Goal: Information Seeking & Learning: Check status

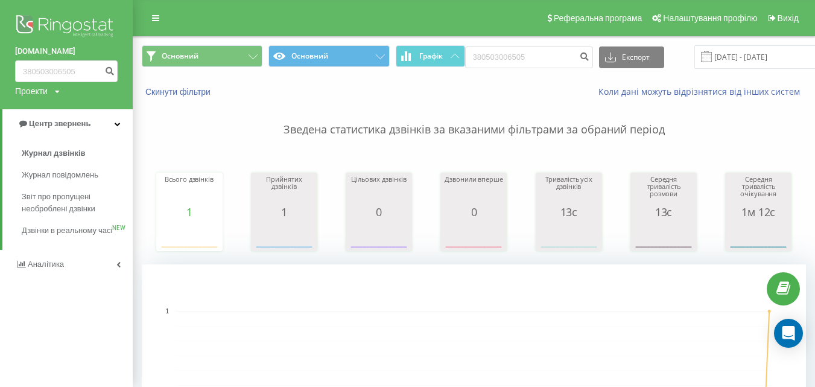
click at [79, 151] on span "Журнал дзвінків" at bounding box center [54, 153] width 64 height 12
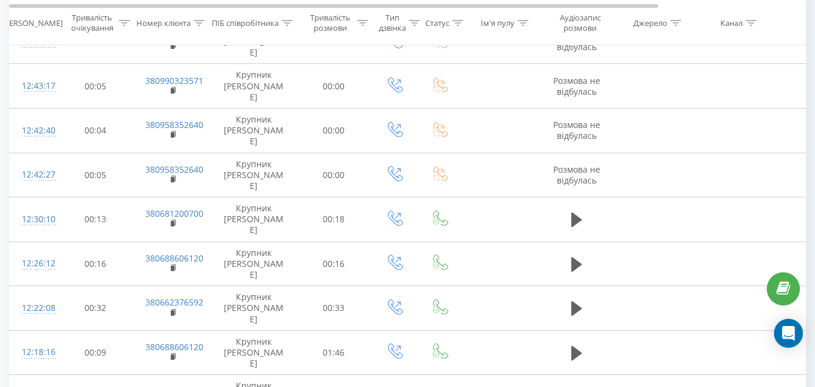
scroll to position [1127, 0]
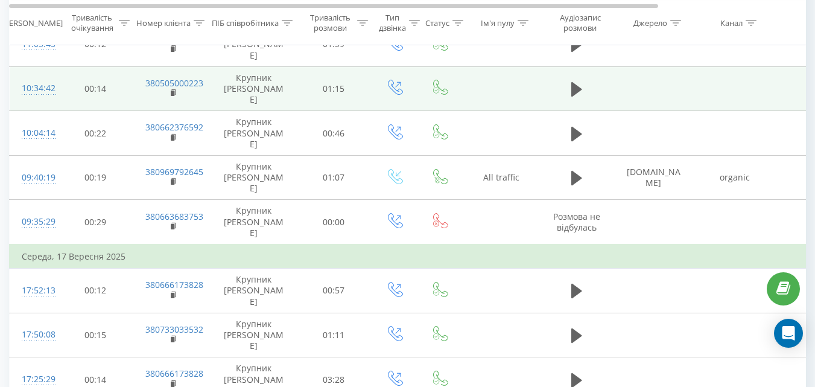
scroll to position [674, 0]
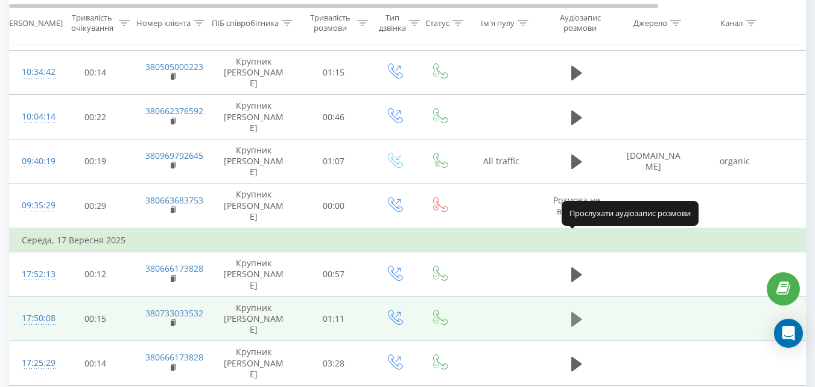
click at [575, 312] on icon at bounding box center [576, 319] width 11 height 14
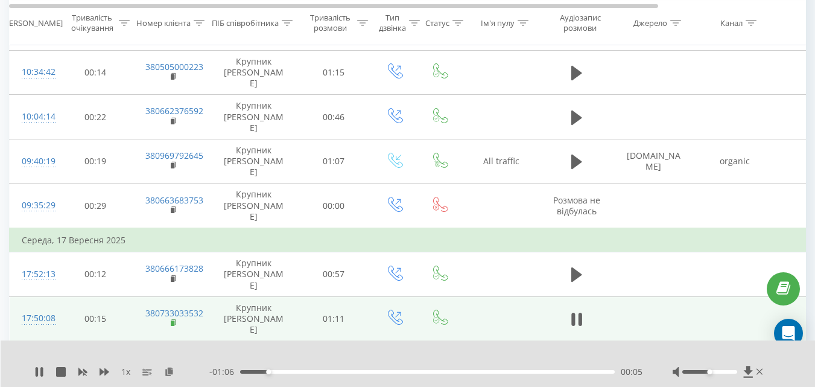
click at [175, 319] on icon at bounding box center [173, 321] width 4 height 5
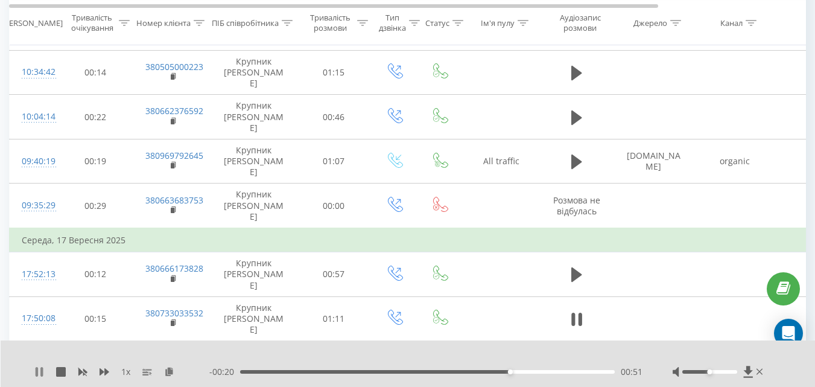
click at [39, 368] on icon at bounding box center [39, 372] width 10 height 10
